Goal: Register for event/course

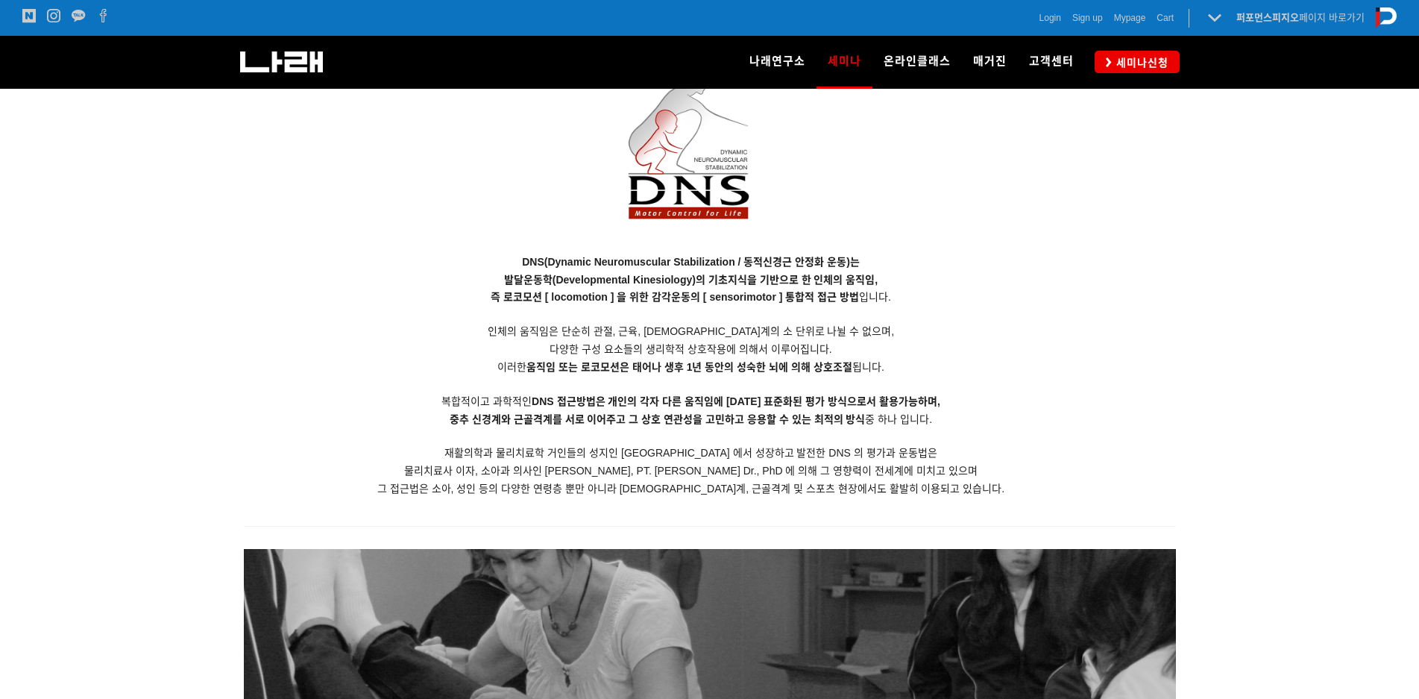
scroll to position [1417, 0]
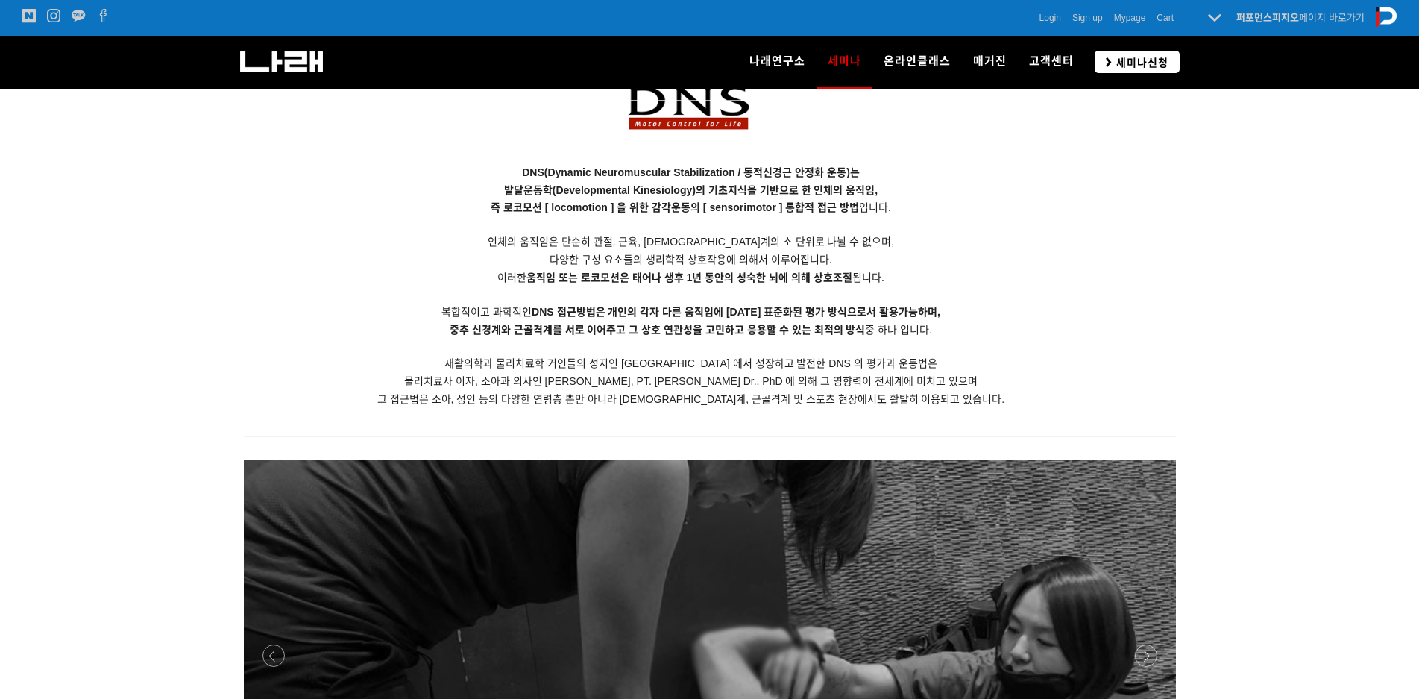
click at [1135, 65] on span "세미나신청" at bounding box center [1140, 62] width 57 height 15
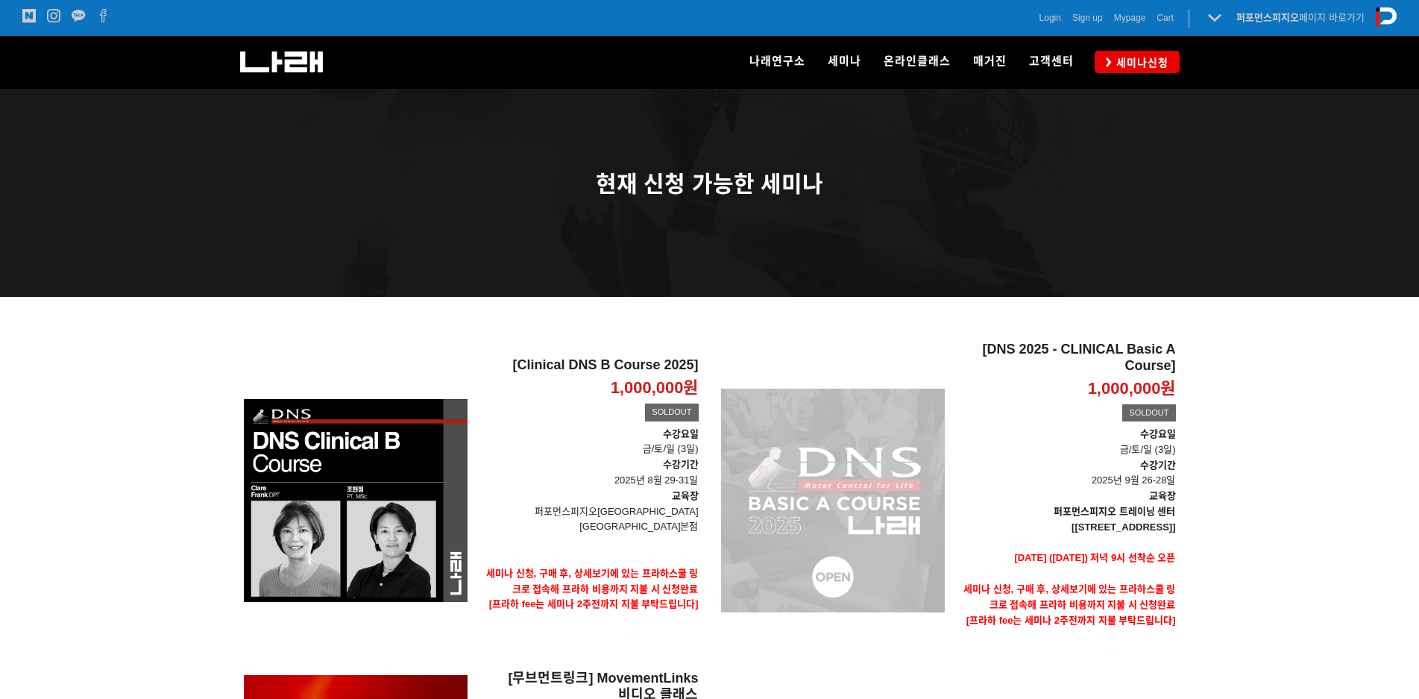
scroll to position [224, 0]
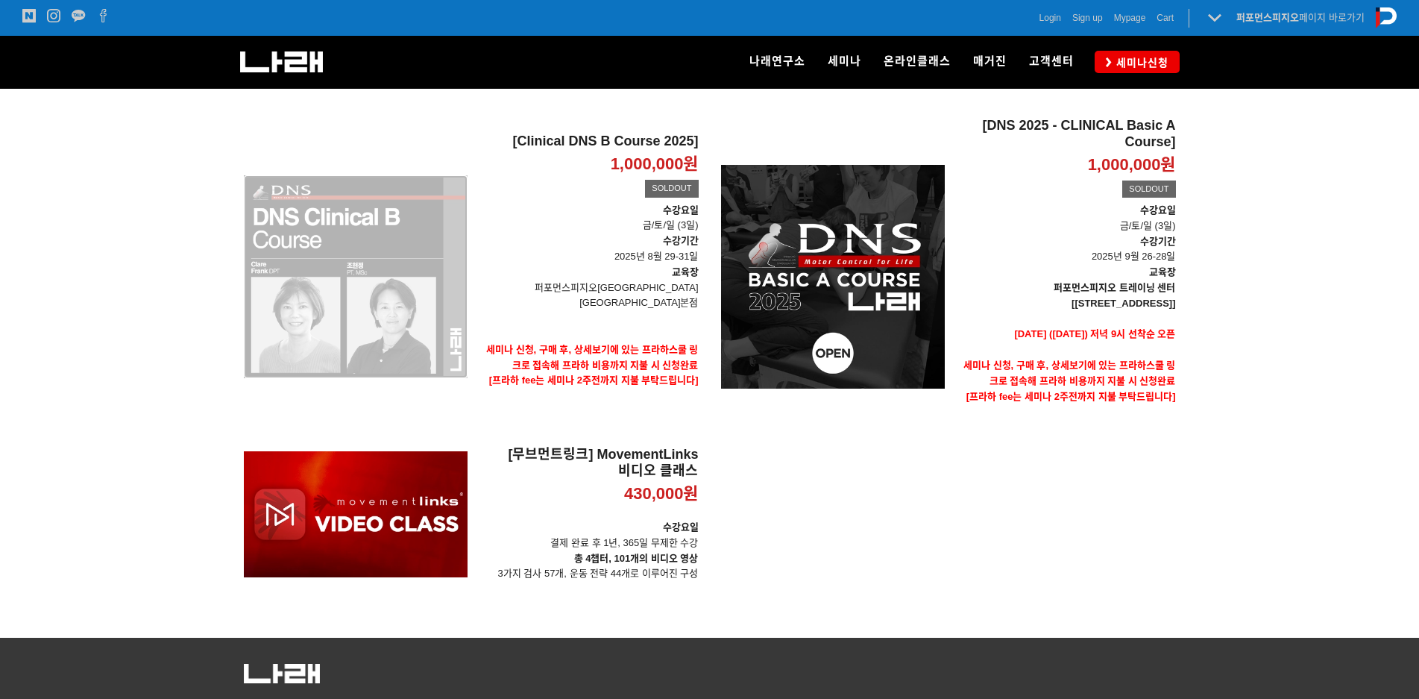
click at [416, 336] on div "[Clinical DNS B Course 2025] 1,000,000원 TIME SALE SOLDOUT" at bounding box center [356, 277] width 224 height 318
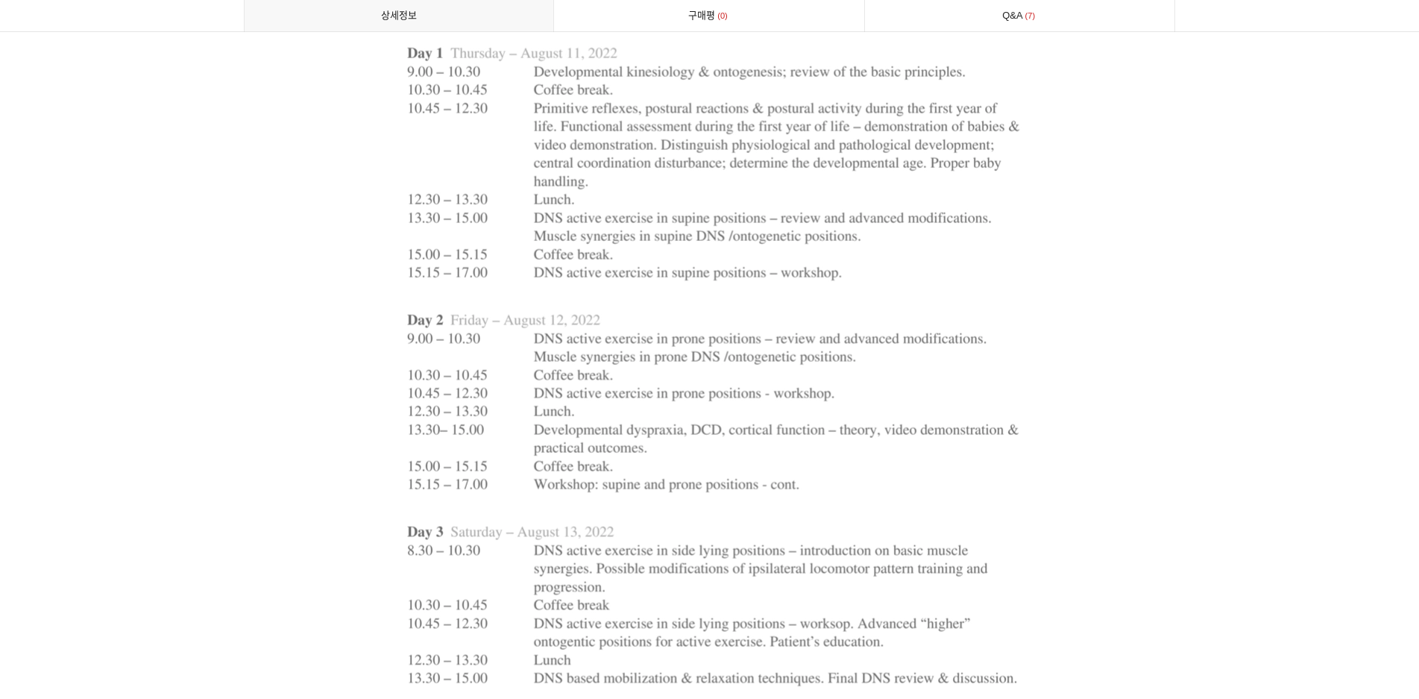
scroll to position [3937, 0]
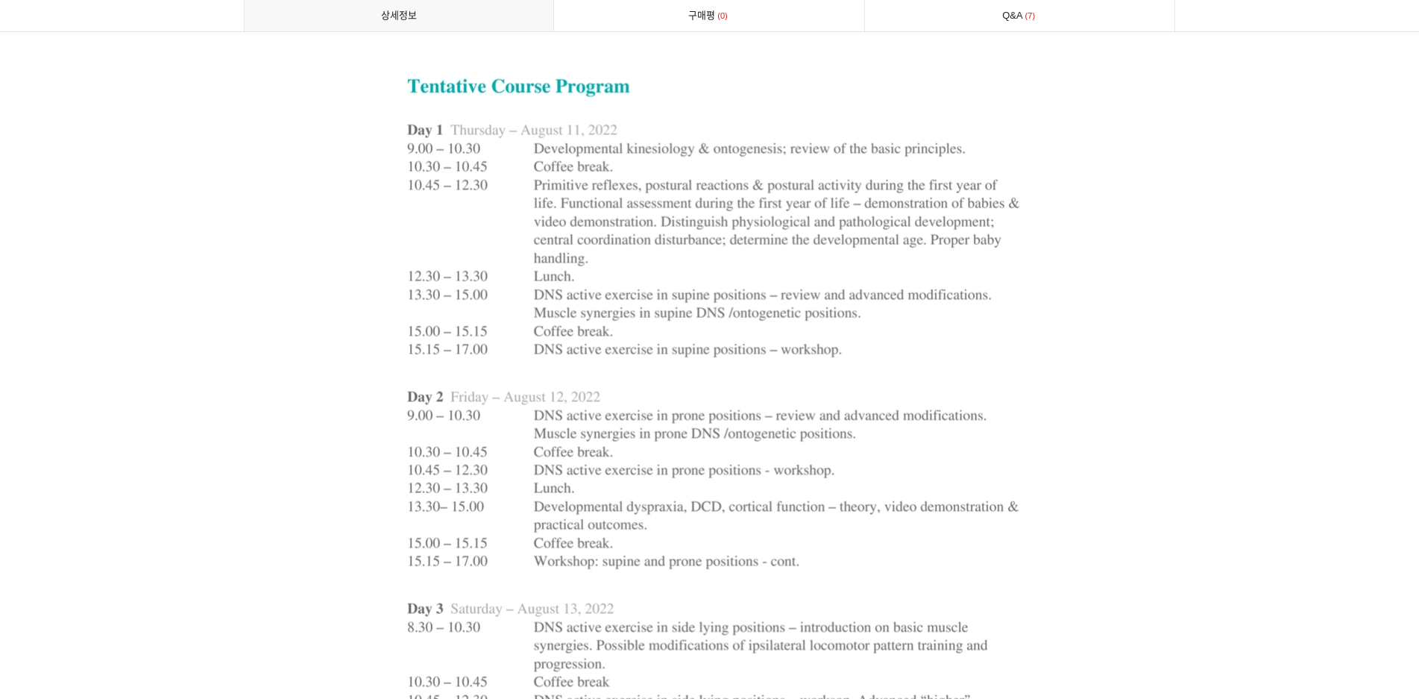
click at [524, 330] on img at bounding box center [710, 455] width 712 height 797
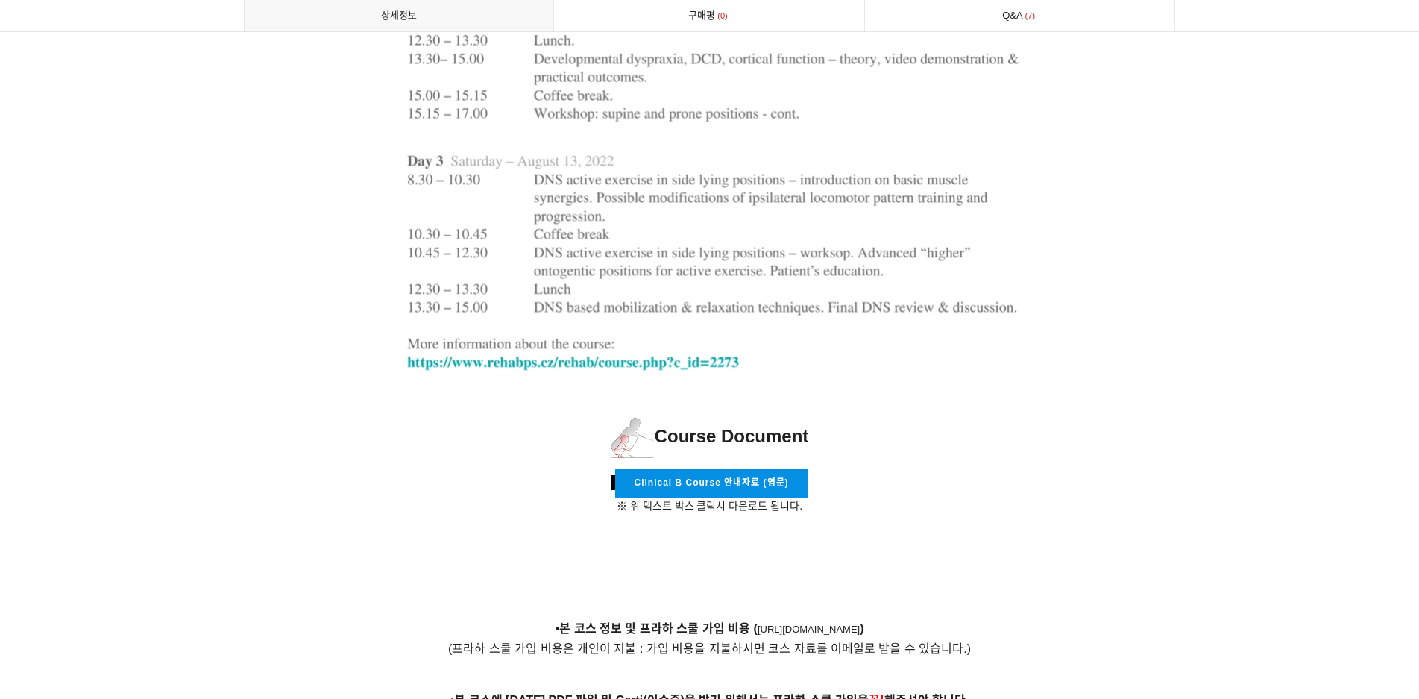
scroll to position [4758, 0]
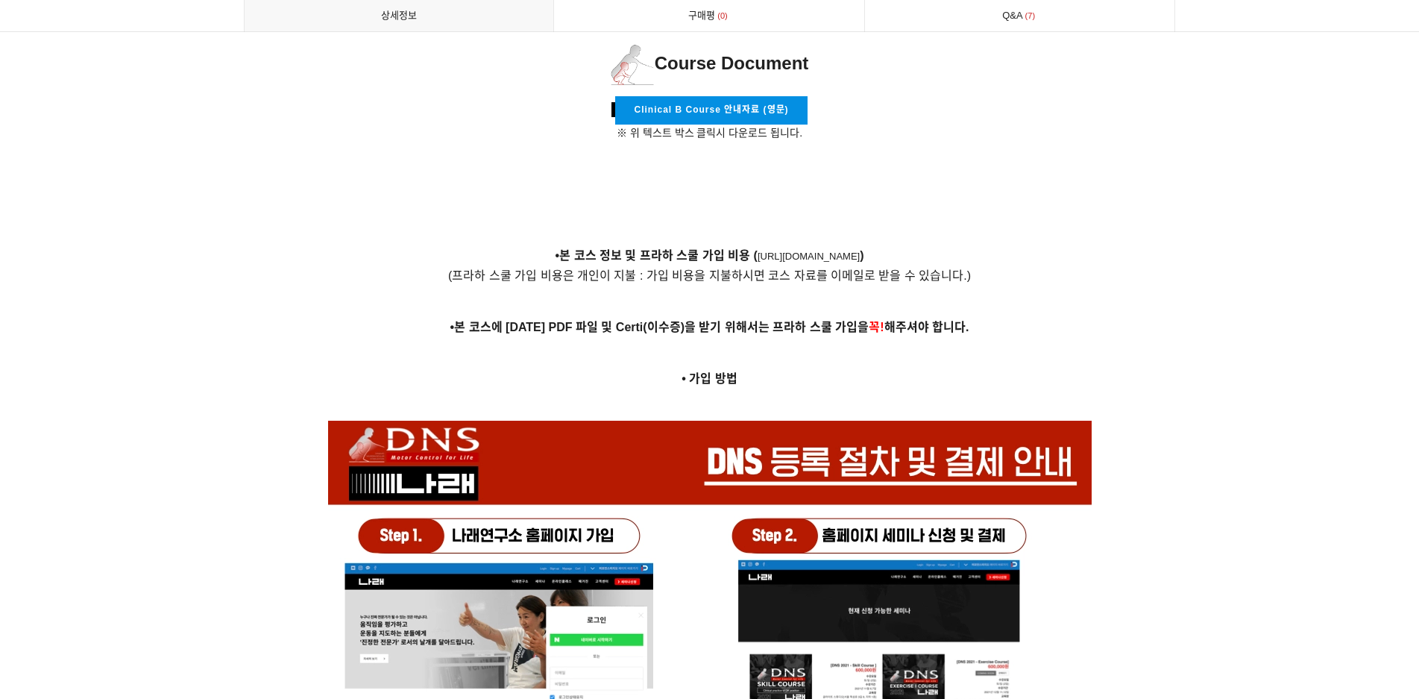
click at [748, 96] on link "Clinical B Course 안내자료 (영문)" at bounding box center [711, 110] width 192 height 28
drag, startPoint x: 975, startPoint y: 108, endPoint x: 932, endPoint y: 109, distance: 42.5
click at [956, 109] on p "Clinical B Course 안내자료 (영문) ※ 위 텍스트 박스 클릭시 다운로드 됩니다." at bounding box center [710, 118] width 932 height 45
click at [1310, 93] on div at bounding box center [709, 538] width 1419 height 10415
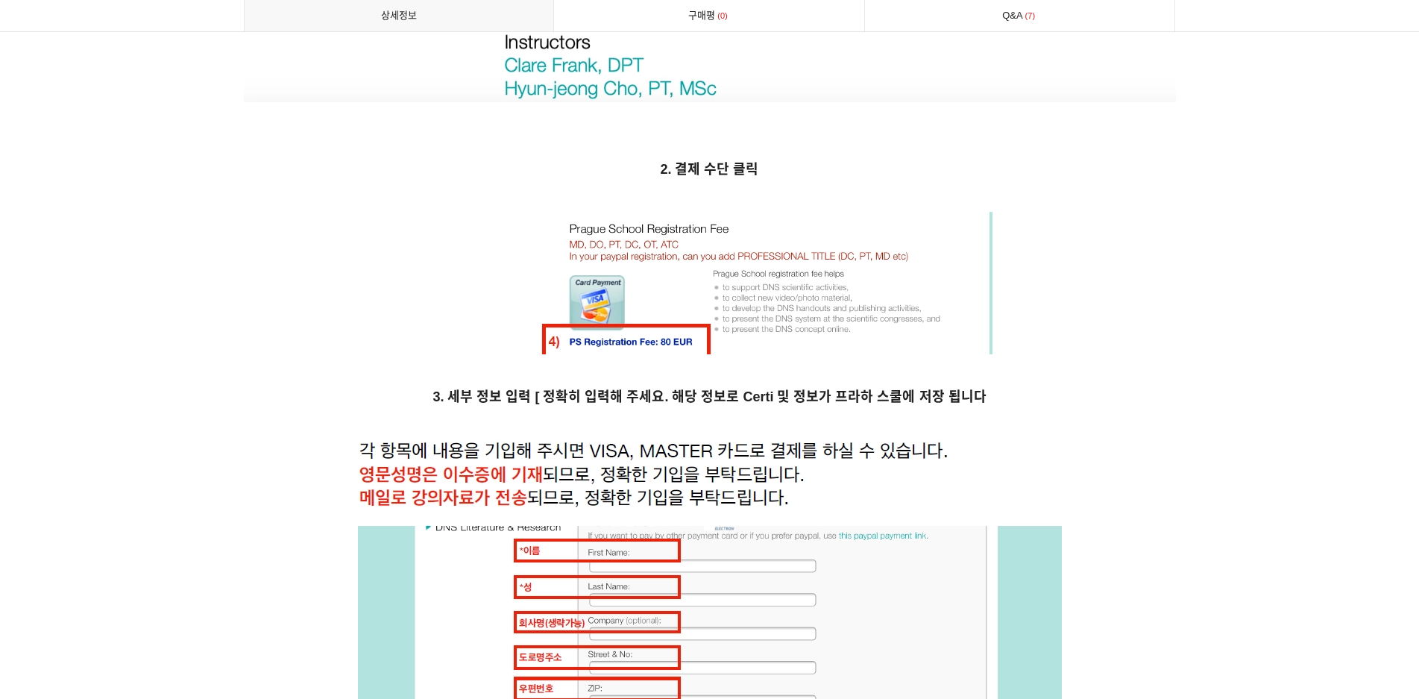
scroll to position [6622, 0]
